Goal: Transaction & Acquisition: Download file/media

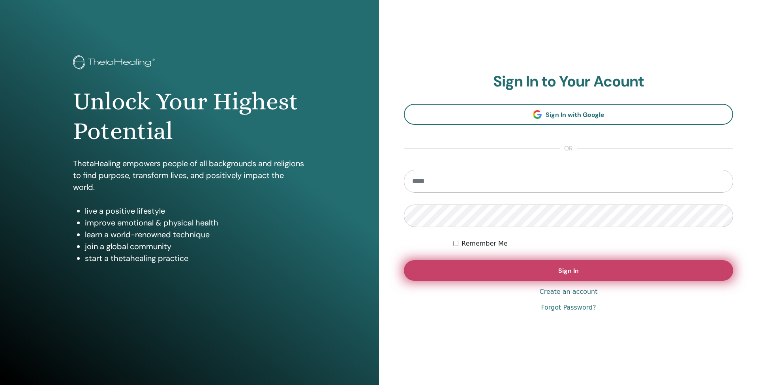
type input "**********"
click at [552, 272] on button "Sign In" at bounding box center [568, 270] width 329 height 21
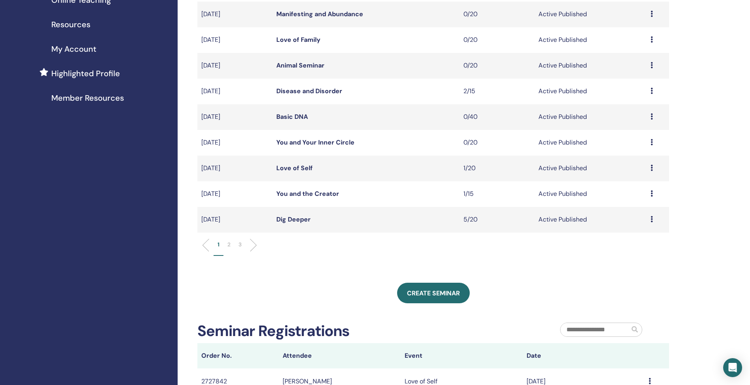
scroll to position [160, 0]
click at [293, 220] on link "Dig Deeper" at bounding box center [293, 219] width 34 height 8
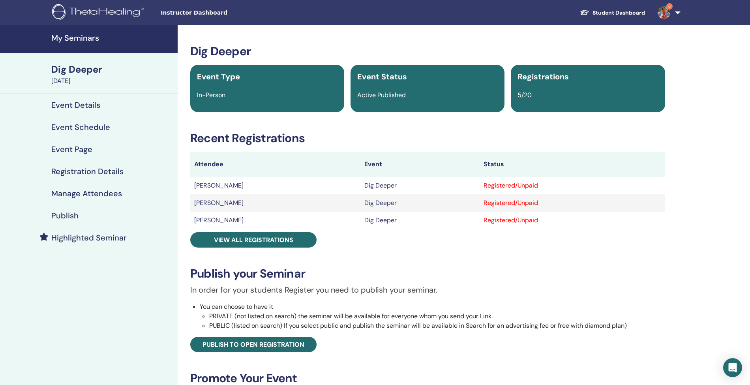
click at [73, 190] on h4 "Manage Attendees" at bounding box center [86, 193] width 71 height 9
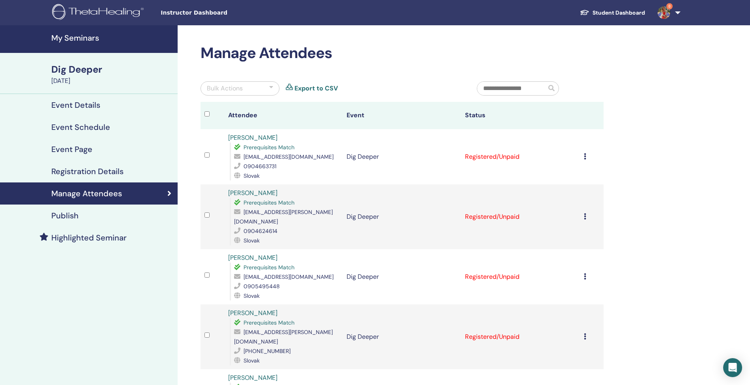
click at [585, 156] on icon at bounding box center [585, 156] width 2 height 6
click at [575, 240] on link "Download Certificate" at bounding box center [575, 237] width 61 height 8
click at [585, 213] on icon at bounding box center [585, 216] width 2 height 6
click at [573, 295] on link "Download Certificate" at bounding box center [575, 293] width 61 height 8
click at [585, 273] on icon at bounding box center [585, 276] width 2 height 6
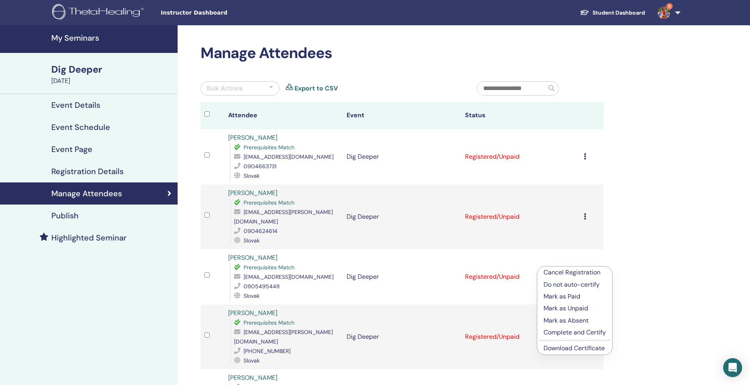
click at [577, 348] on link "Download Certificate" at bounding box center [574, 348] width 61 height 8
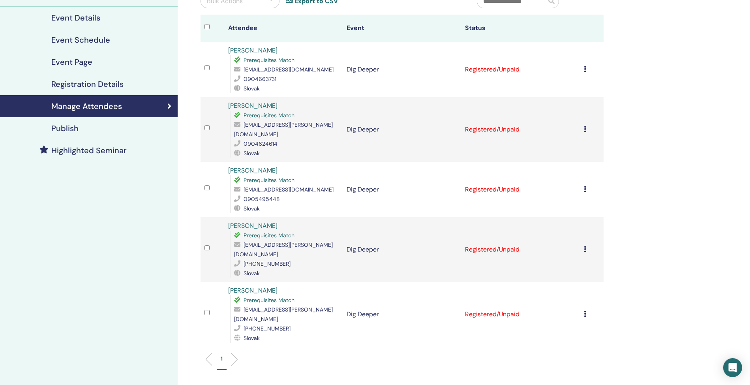
scroll to position [92, 0]
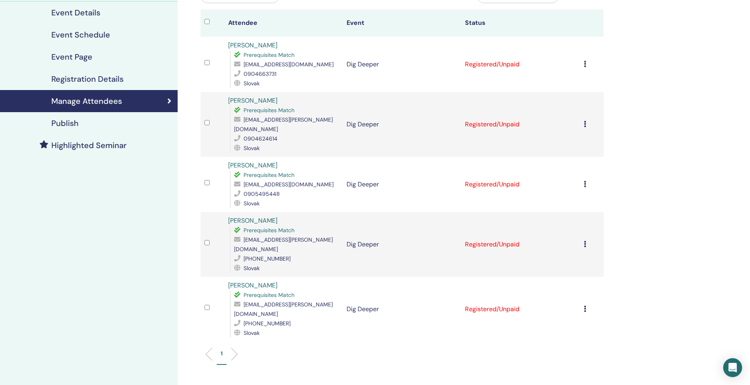
click at [585, 241] on icon at bounding box center [585, 244] width 2 height 6
click at [573, 313] on link "Download Certificate" at bounding box center [574, 311] width 61 height 8
click at [586, 306] on icon at bounding box center [585, 309] width 2 height 6
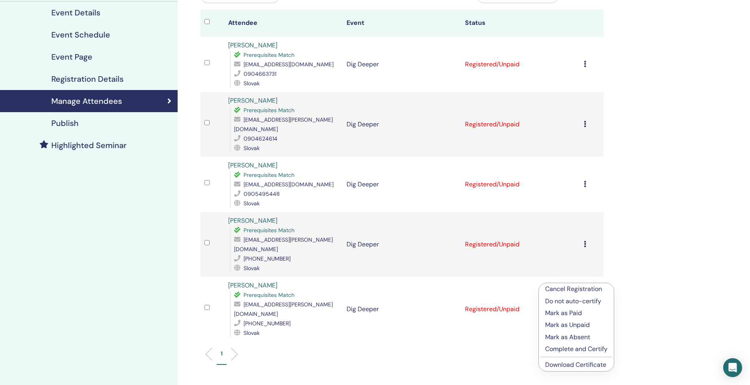
click at [580, 364] on link "Download Certificate" at bounding box center [575, 365] width 61 height 8
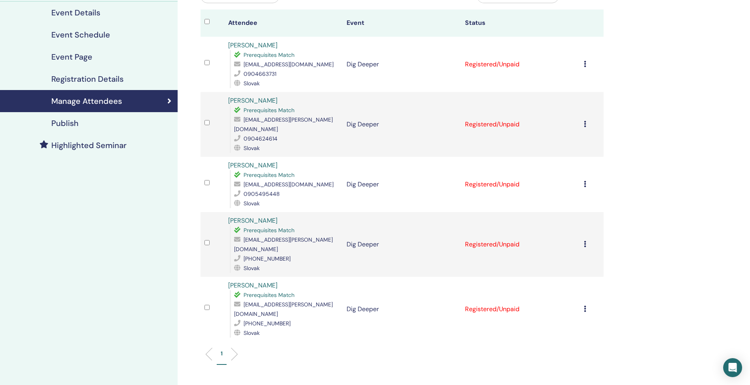
click at [708, 197] on div "My Seminars Dig Deeper September 20, 2025 Event Details Event Schedule Event Pa…" at bounding box center [375, 208] width 750 height 551
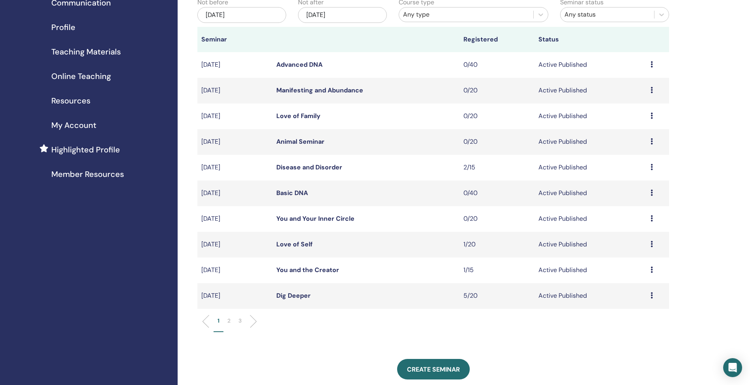
scroll to position [84, 0]
click at [301, 273] on link "You and the Creator" at bounding box center [307, 269] width 63 height 8
